Goal: Find specific page/section: Find specific page/section

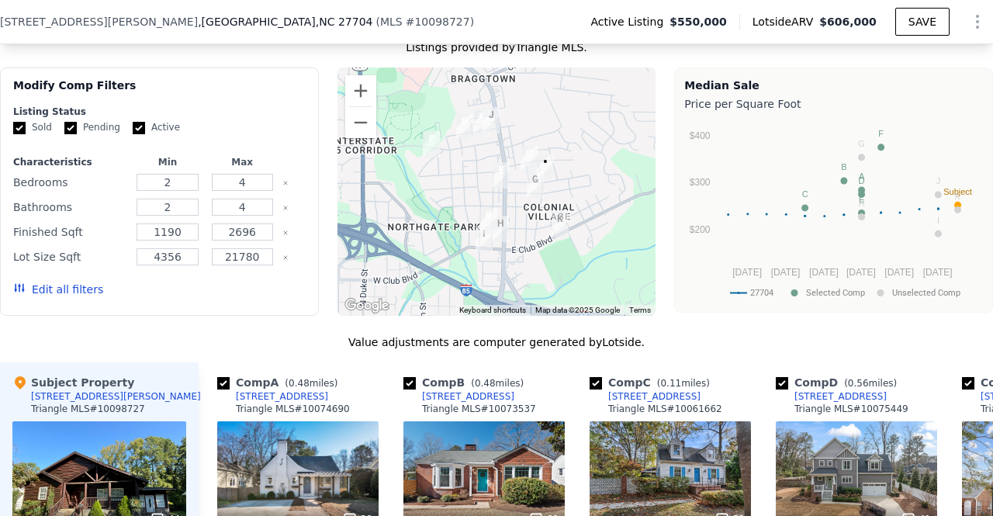
scroll to position [1439, 0]
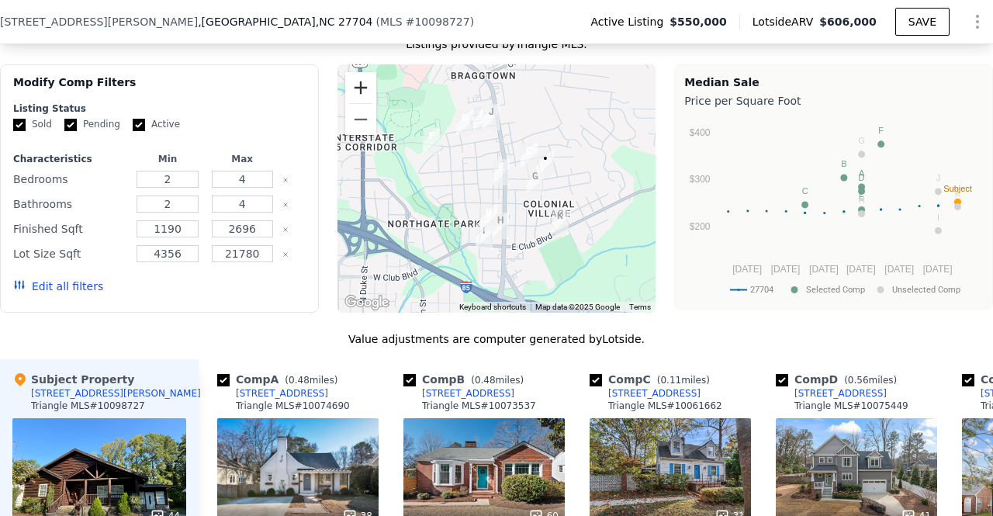
click at [357, 91] on button "Zoom in" at bounding box center [360, 87] width 31 height 31
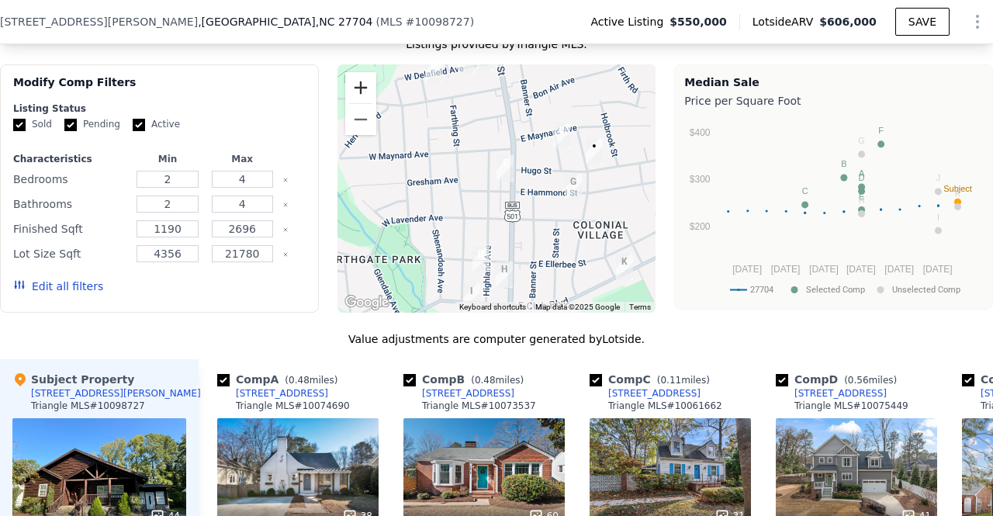
click at [357, 91] on button "Zoom in" at bounding box center [360, 87] width 31 height 31
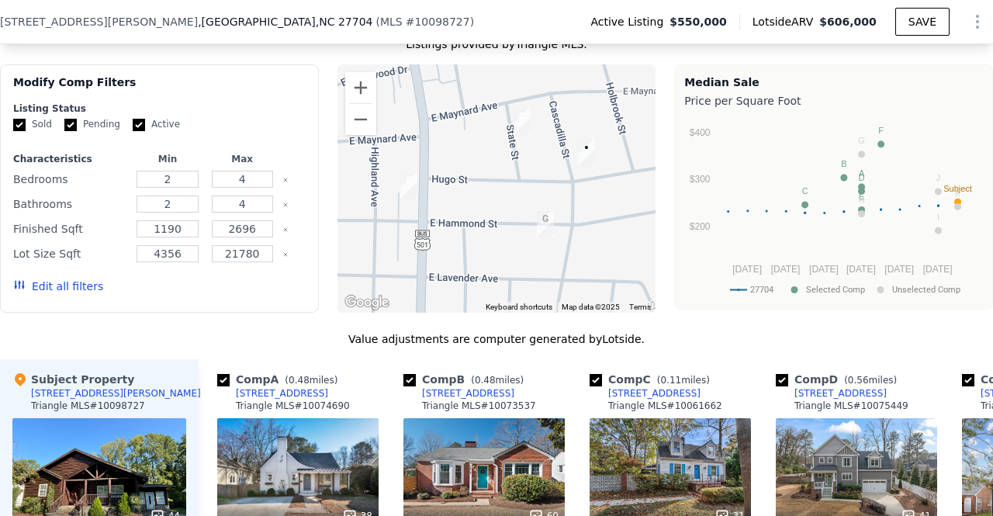
drag, startPoint x: 481, startPoint y: 218, endPoint x: 362, endPoint y: 248, distance: 123.1
click at [362, 248] on div at bounding box center [497, 188] width 319 height 248
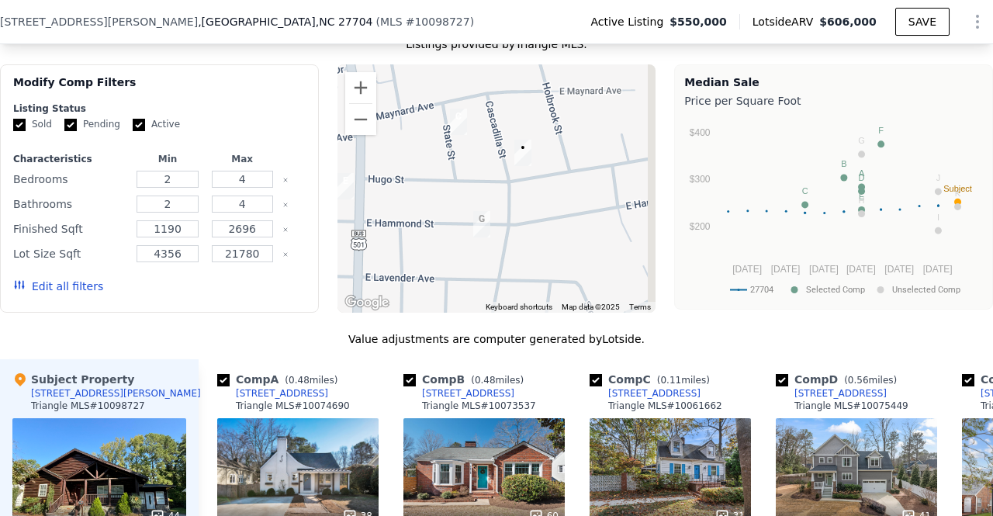
drag, startPoint x: 462, startPoint y: 235, endPoint x: 410, endPoint y: 234, distance: 52.0
click at [410, 234] on div at bounding box center [497, 188] width 319 height 248
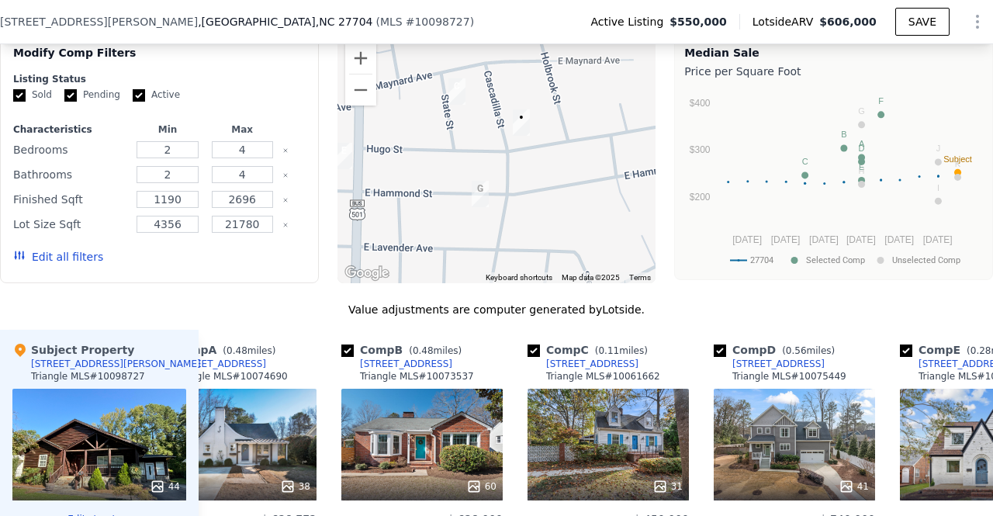
scroll to position [1467, 0]
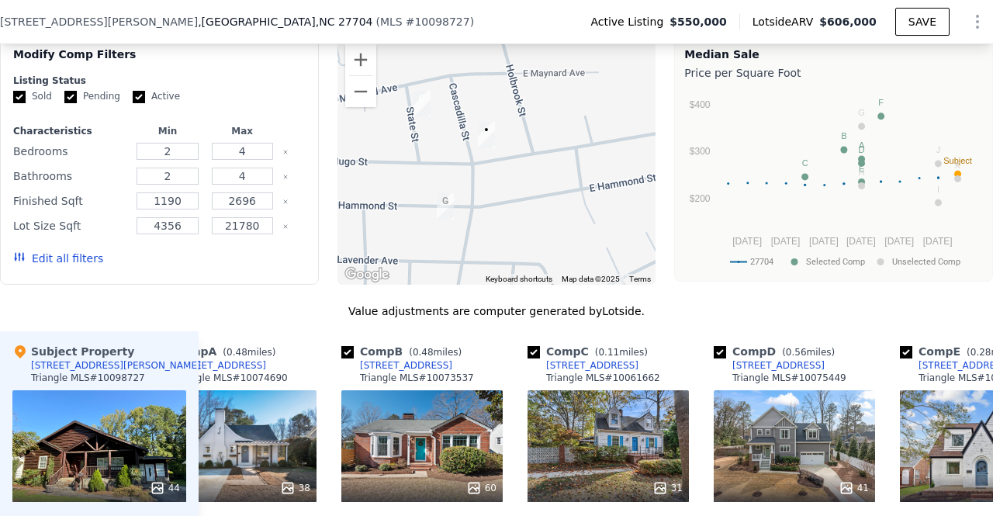
drag, startPoint x: 563, startPoint y: 235, endPoint x: 528, endPoint y: 246, distance: 36.6
click at [528, 246] on div at bounding box center [497, 160] width 319 height 248
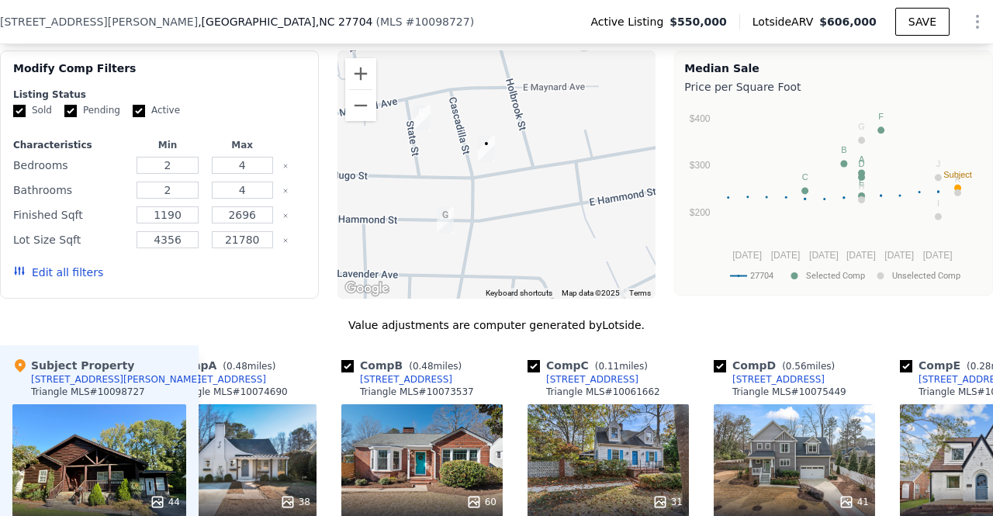
scroll to position [1453, 0]
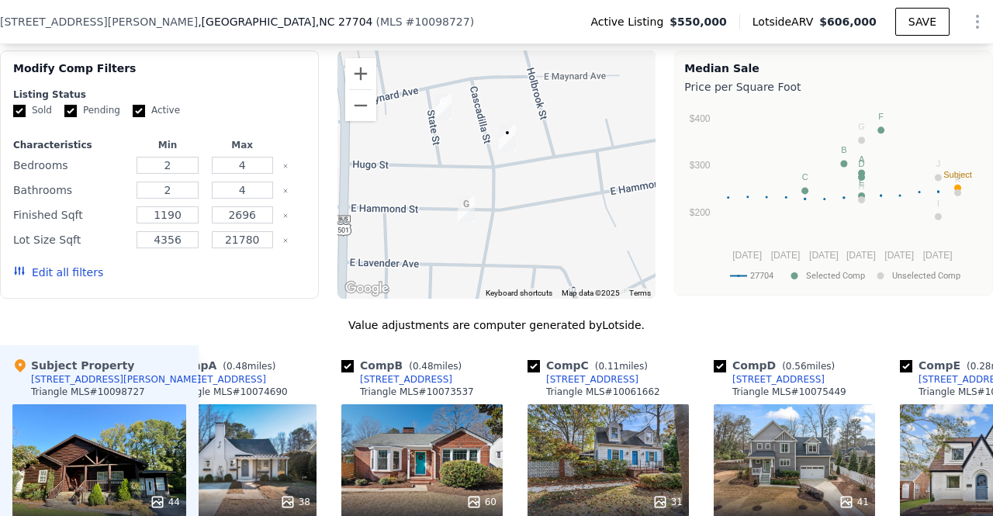
drag, startPoint x: 511, startPoint y: 280, endPoint x: 539, endPoint y: 269, distance: 29.3
click at [539, 269] on div at bounding box center [497, 174] width 319 height 248
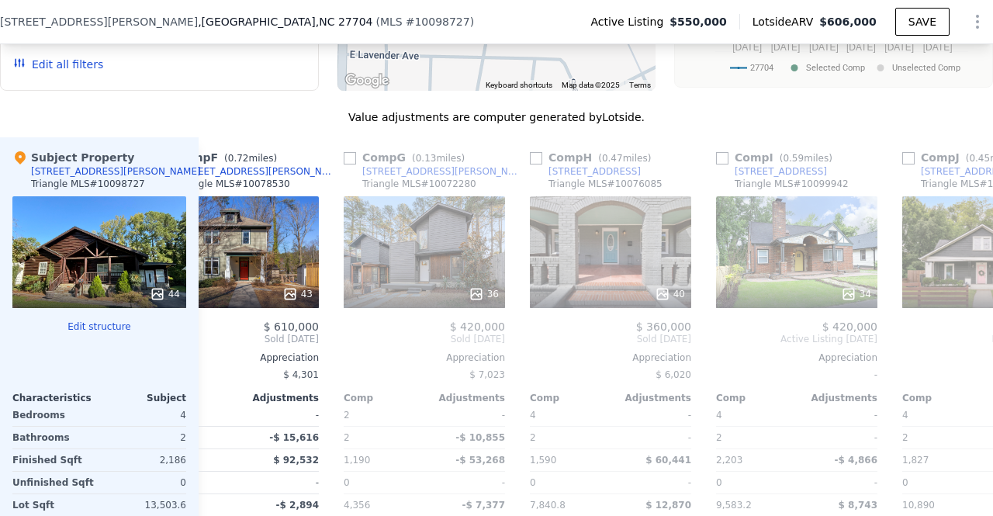
scroll to position [0, 994]
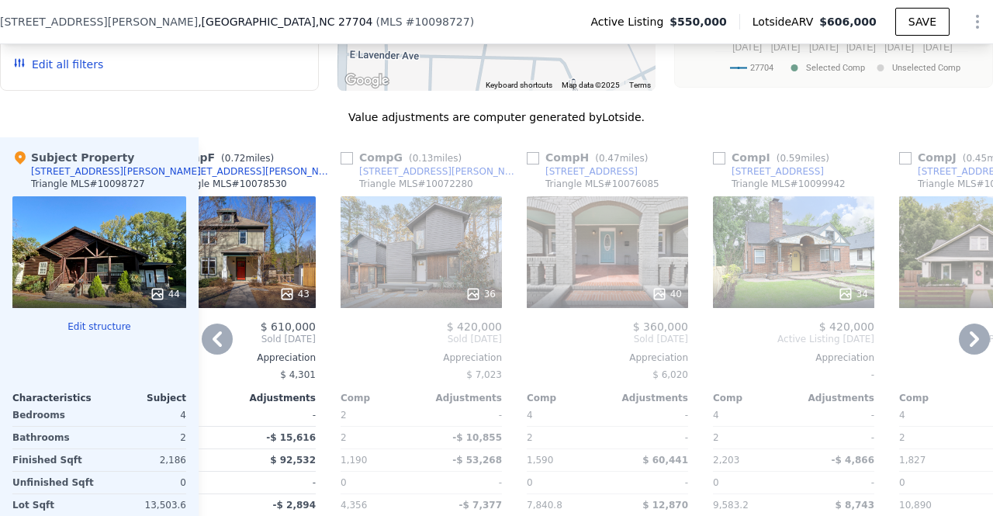
click at [608, 356] on div "Appreciation" at bounding box center [607, 358] width 161 height 12
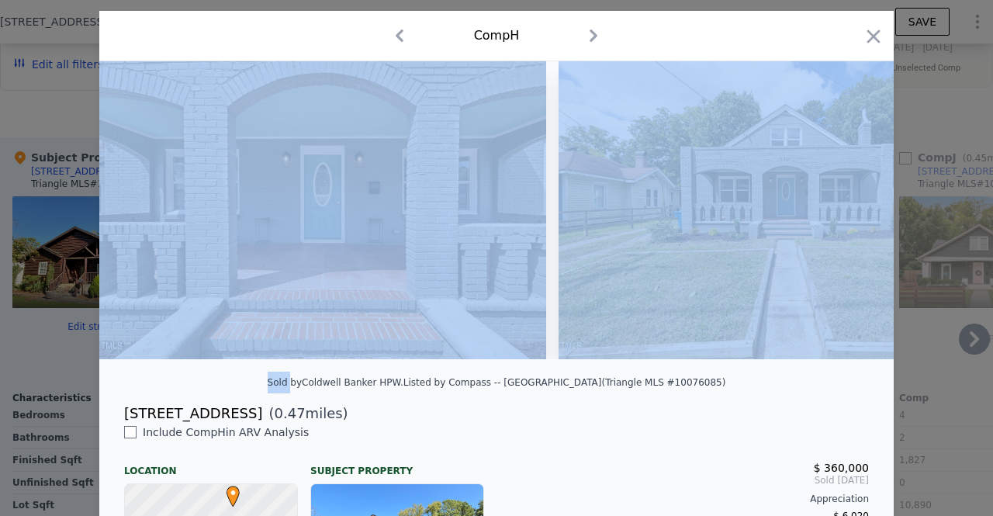
scroll to position [40, 0]
click at [863, 36] on icon "button" at bounding box center [874, 36] width 22 height 22
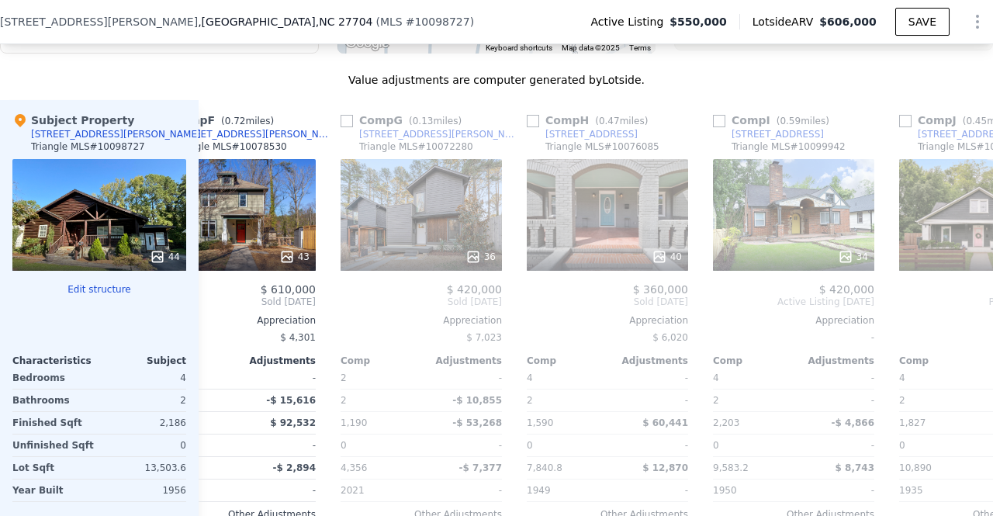
scroll to position [1701, 0]
